Goal: Find specific page/section: Find specific page/section

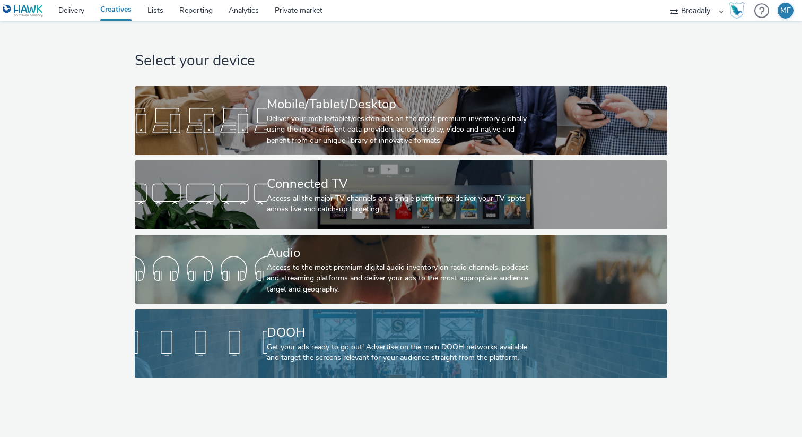
click at [260, 347] on div at bounding box center [201, 343] width 132 height 34
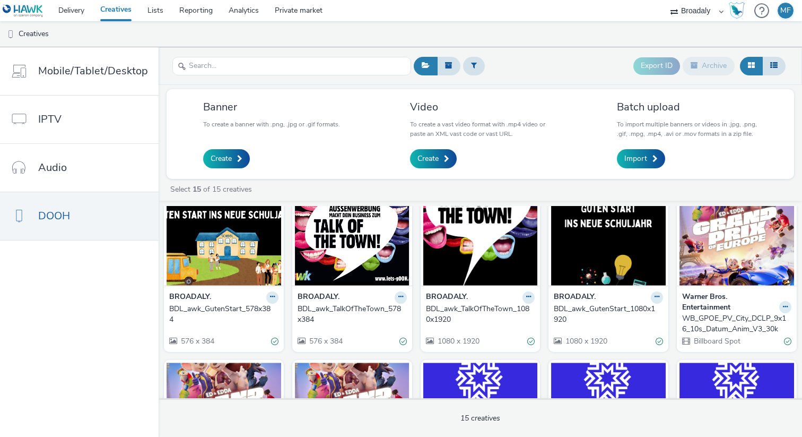
scroll to position [33, 0]
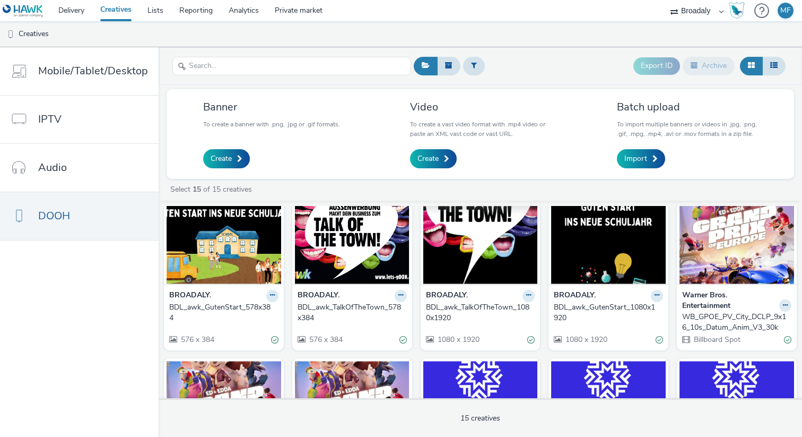
click at [487, 261] on img at bounding box center [480, 231] width 115 height 103
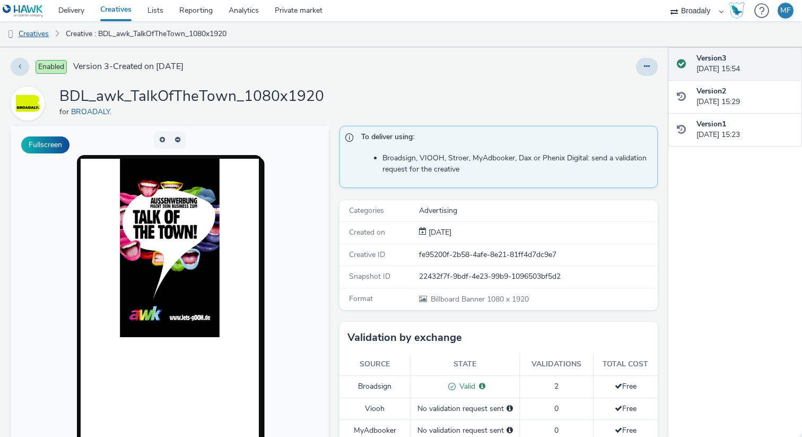
click at [42, 30] on link "Creatives" at bounding box center [27, 33] width 54 height 25
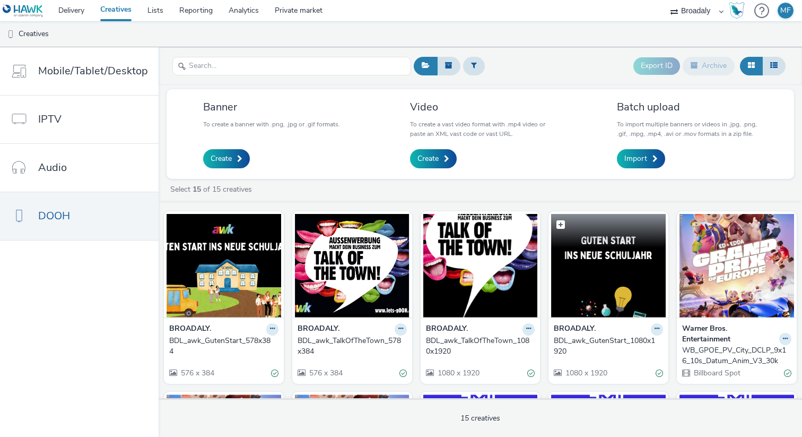
click at [602, 273] on img at bounding box center [608, 265] width 115 height 103
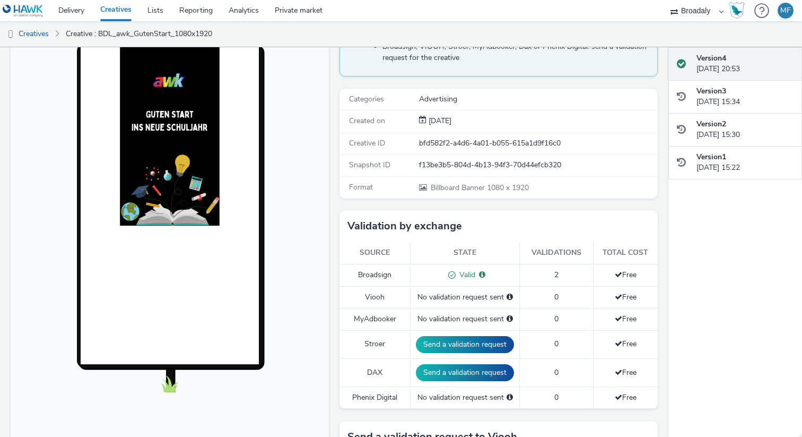
scroll to position [123, 0]
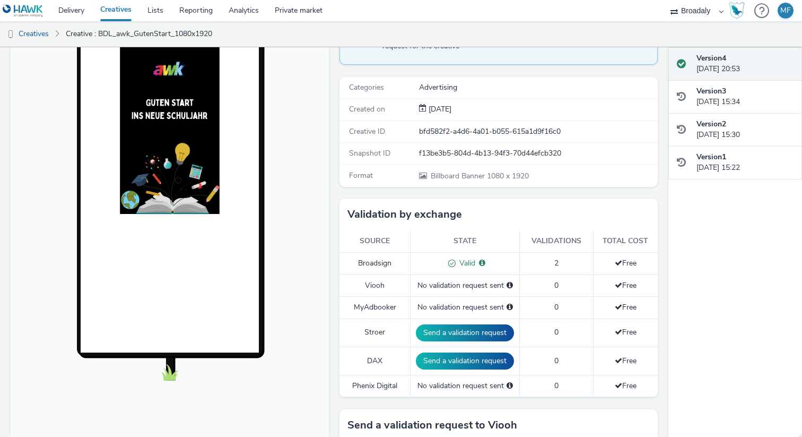
click at [142, 201] on img at bounding box center [170, 125] width 100 height 178
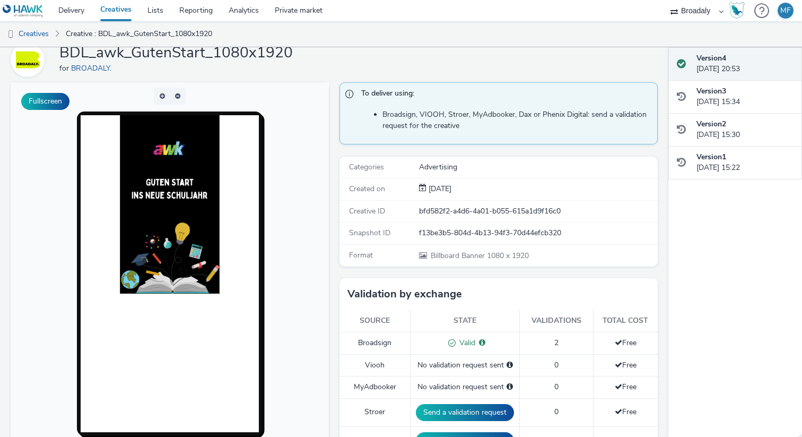
scroll to position [33, 0]
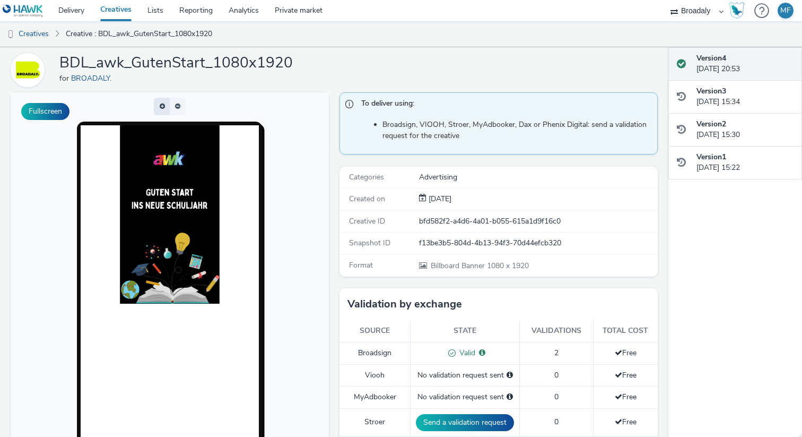
click at [163, 107] on button "button" at bounding box center [162, 107] width 16 height 18
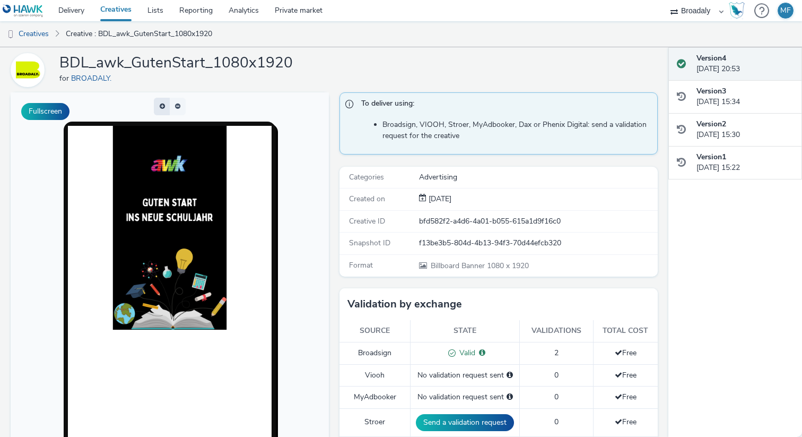
click at [163, 107] on button "button" at bounding box center [162, 107] width 16 height 18
click at [164, 107] on span "button" at bounding box center [164, 107] width 0 height 0
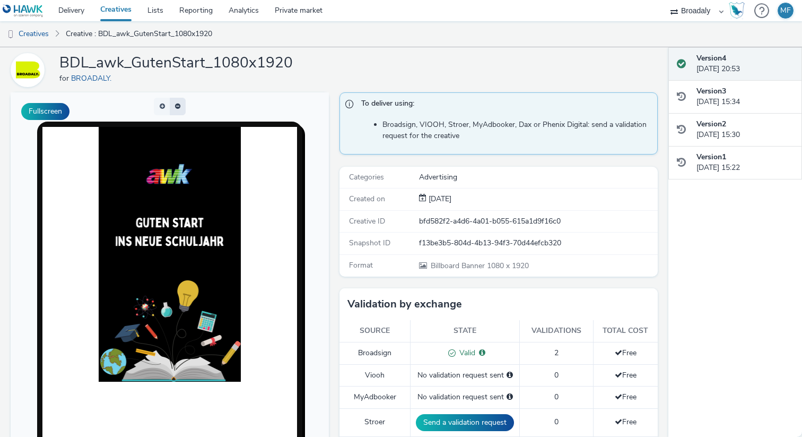
click at [176, 107] on button "button" at bounding box center [178, 107] width 16 height 18
click at [176, 107] on span "button" at bounding box center [176, 107] width 0 height 0
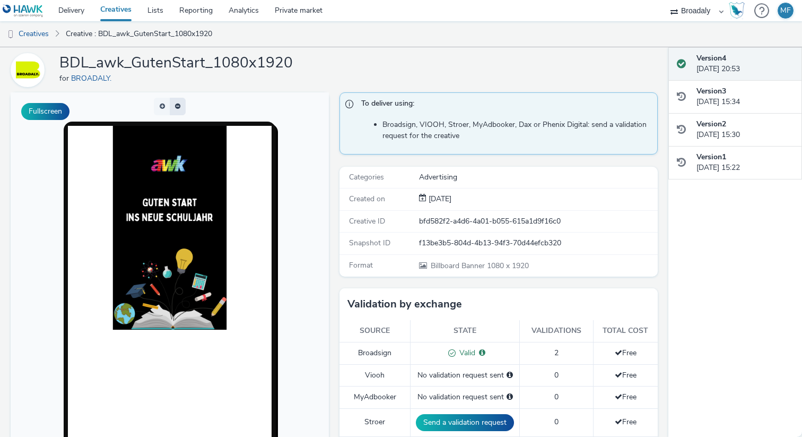
click at [176, 107] on button "button" at bounding box center [178, 107] width 16 height 18
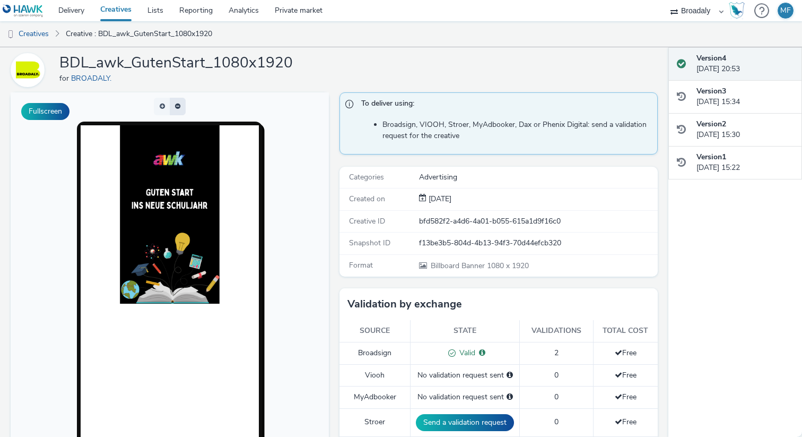
click at [176, 107] on button "button" at bounding box center [178, 107] width 16 height 18
click at [176, 107] on span "button" at bounding box center [177, 106] width 5 height 6
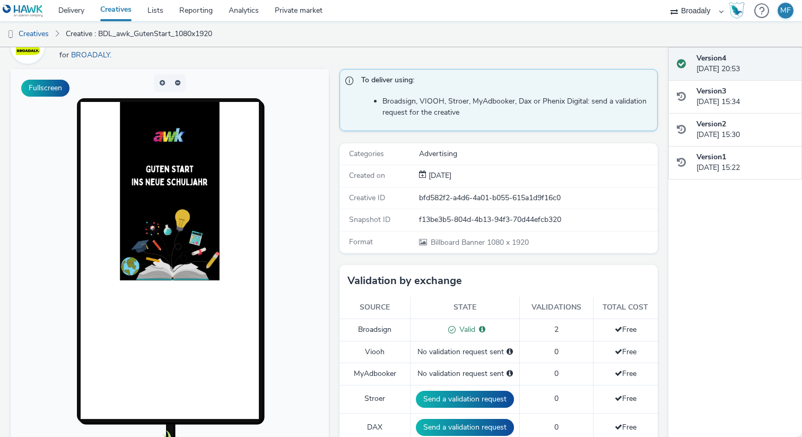
scroll to position [65, 0]
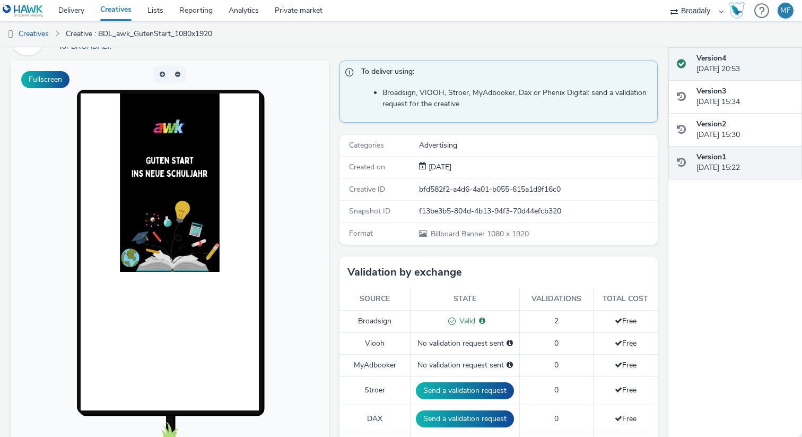
click at [762, 156] on div "Version 1 [DATE] 15:22" at bounding box center [745, 163] width 97 height 22
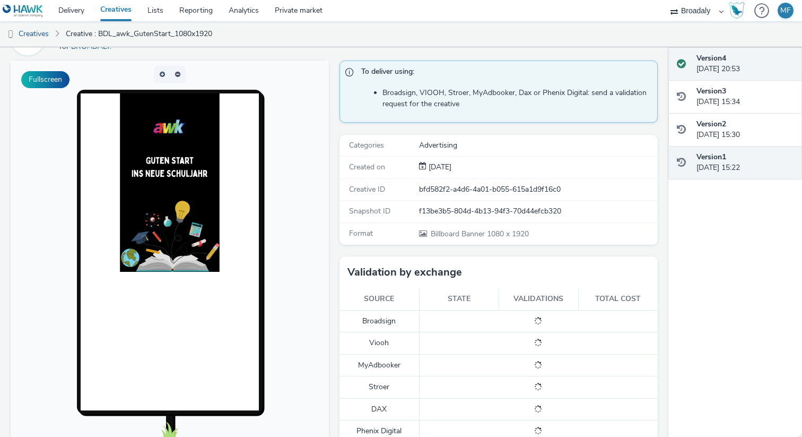
scroll to position [75, 0]
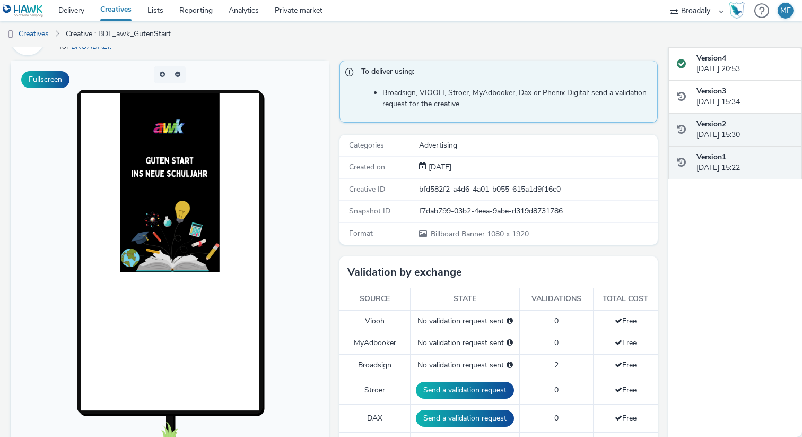
click at [734, 132] on div "Version 2 [DATE] 15:30" at bounding box center [745, 130] width 97 height 22
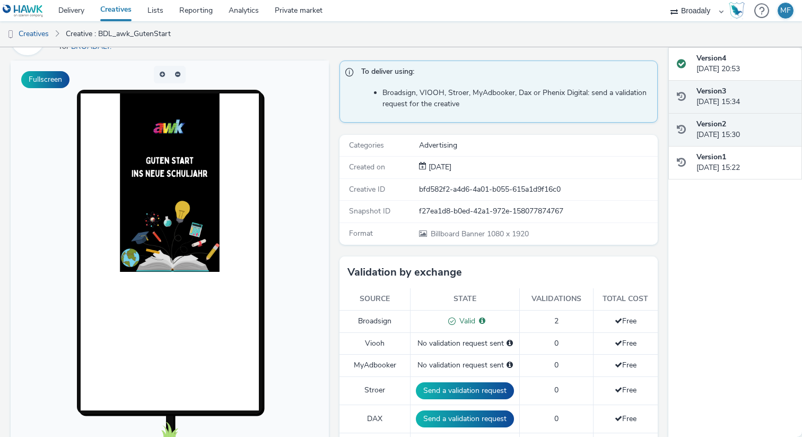
click at [735, 105] on div "Version 3 [DATE] 15:34" at bounding box center [745, 97] width 97 height 22
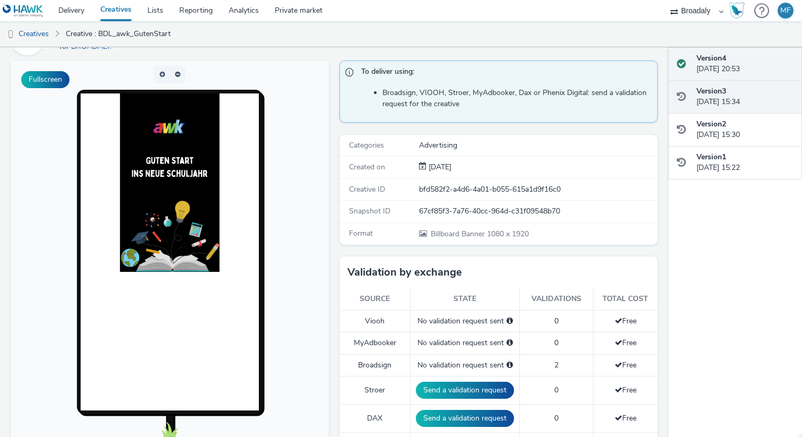
click at [736, 77] on div "Version 4 [DATE] 20:53" at bounding box center [735, 63] width 134 height 33
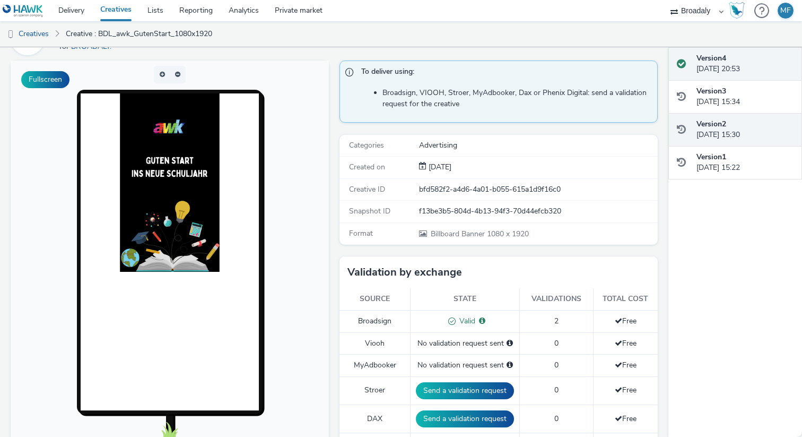
click at [724, 124] on strong "Version 2" at bounding box center [712, 124] width 30 height 10
click at [731, 77] on div "Version 4 [DATE] 20:53" at bounding box center [735, 63] width 134 height 33
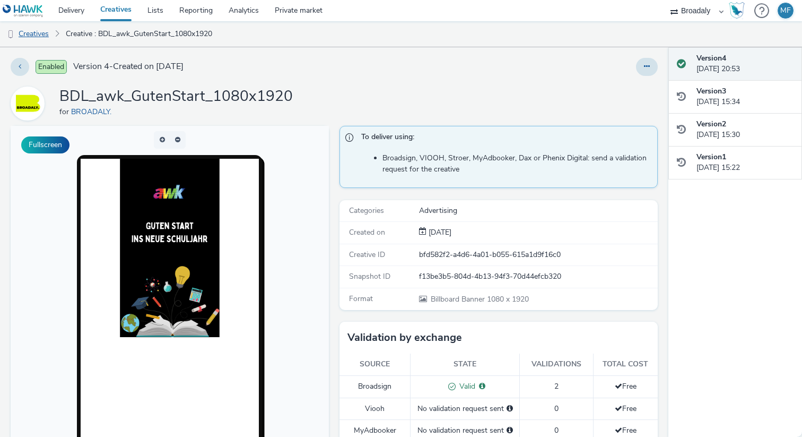
click at [43, 37] on link "Creatives" at bounding box center [27, 33] width 54 height 25
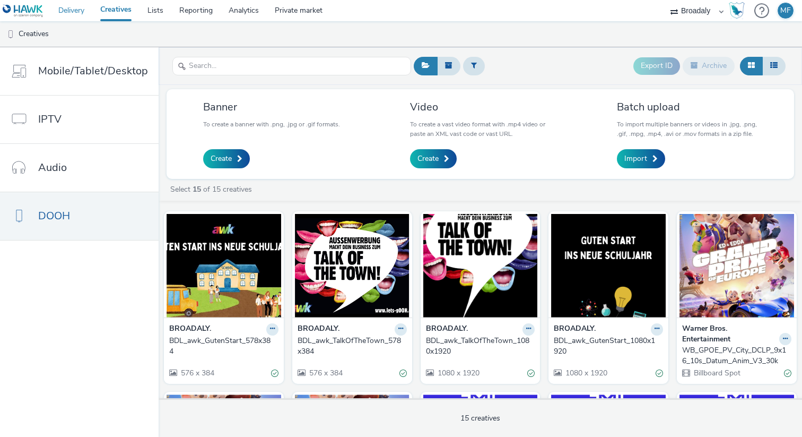
click at [77, 11] on link "Delivery" at bounding box center [71, 10] width 42 height 21
